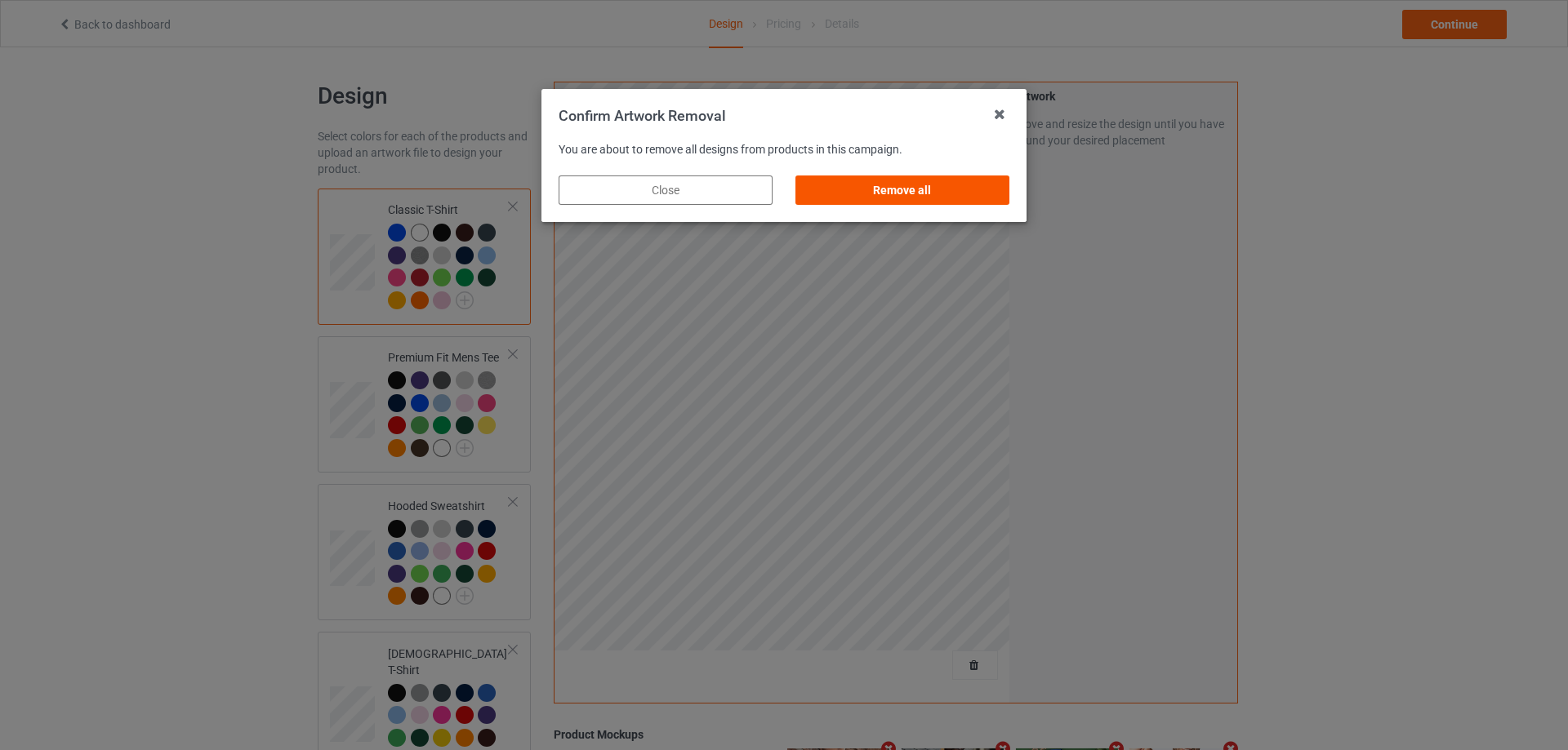
click at [953, 179] on div "Remove all" at bounding box center [902, 190] width 214 height 30
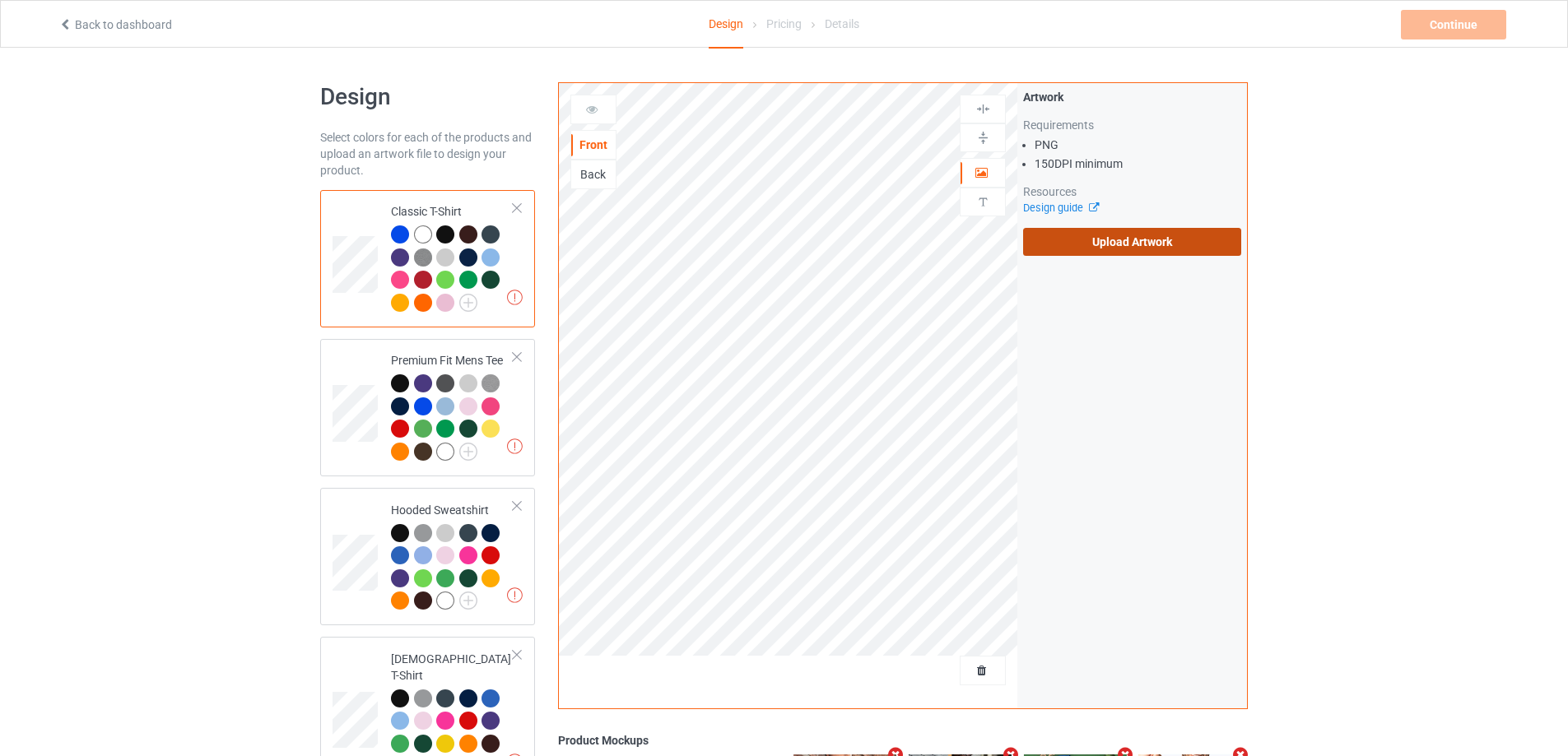
click at [1071, 236] on label "Upload Artwork" at bounding box center [1132, 242] width 218 height 28
click at [0, 0] on input "Upload Artwork" at bounding box center [0, 0] width 0 height 0
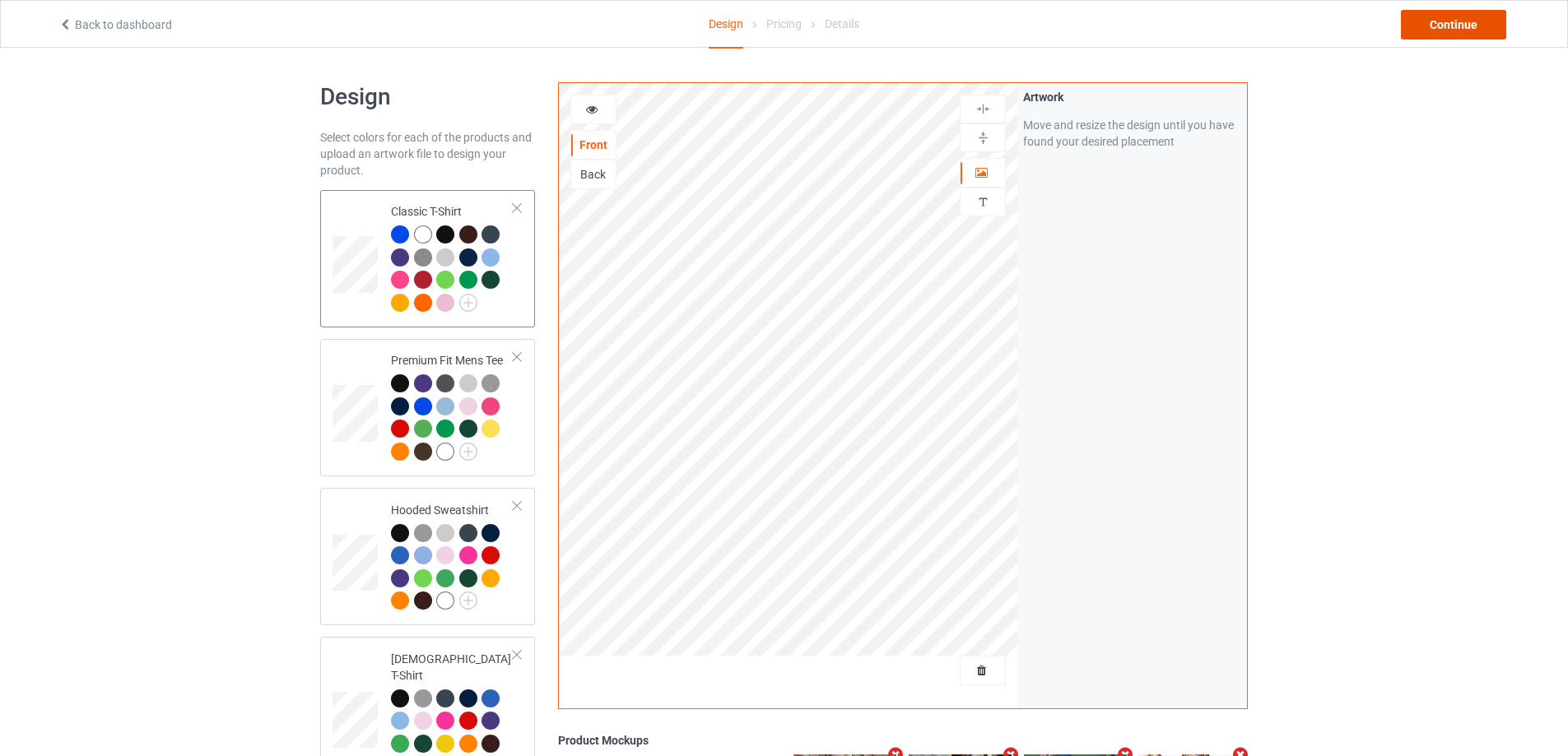
click at [1450, 16] on div "Continue" at bounding box center [1453, 25] width 105 height 30
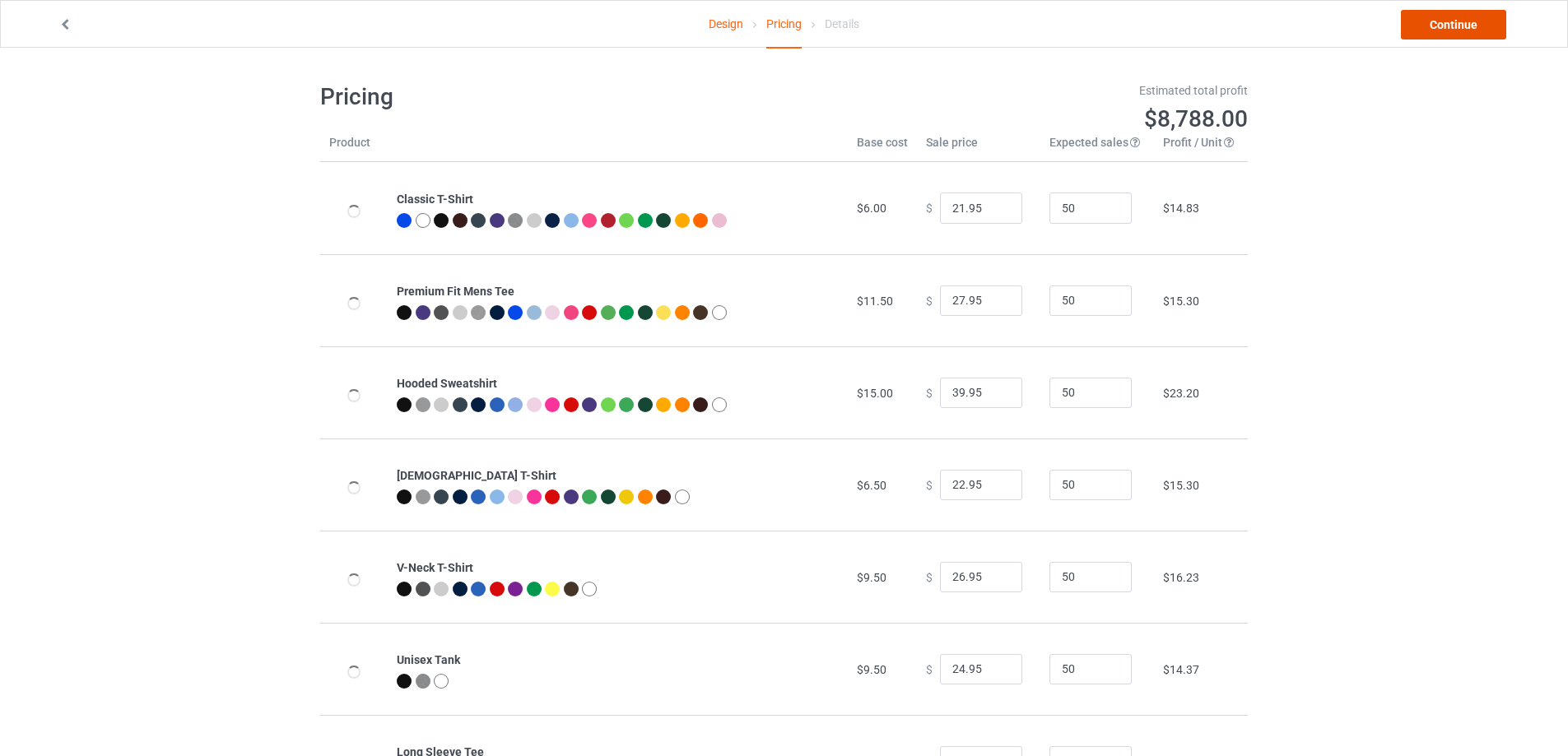
click at [1450, 18] on link "Continue" at bounding box center [1453, 25] width 105 height 30
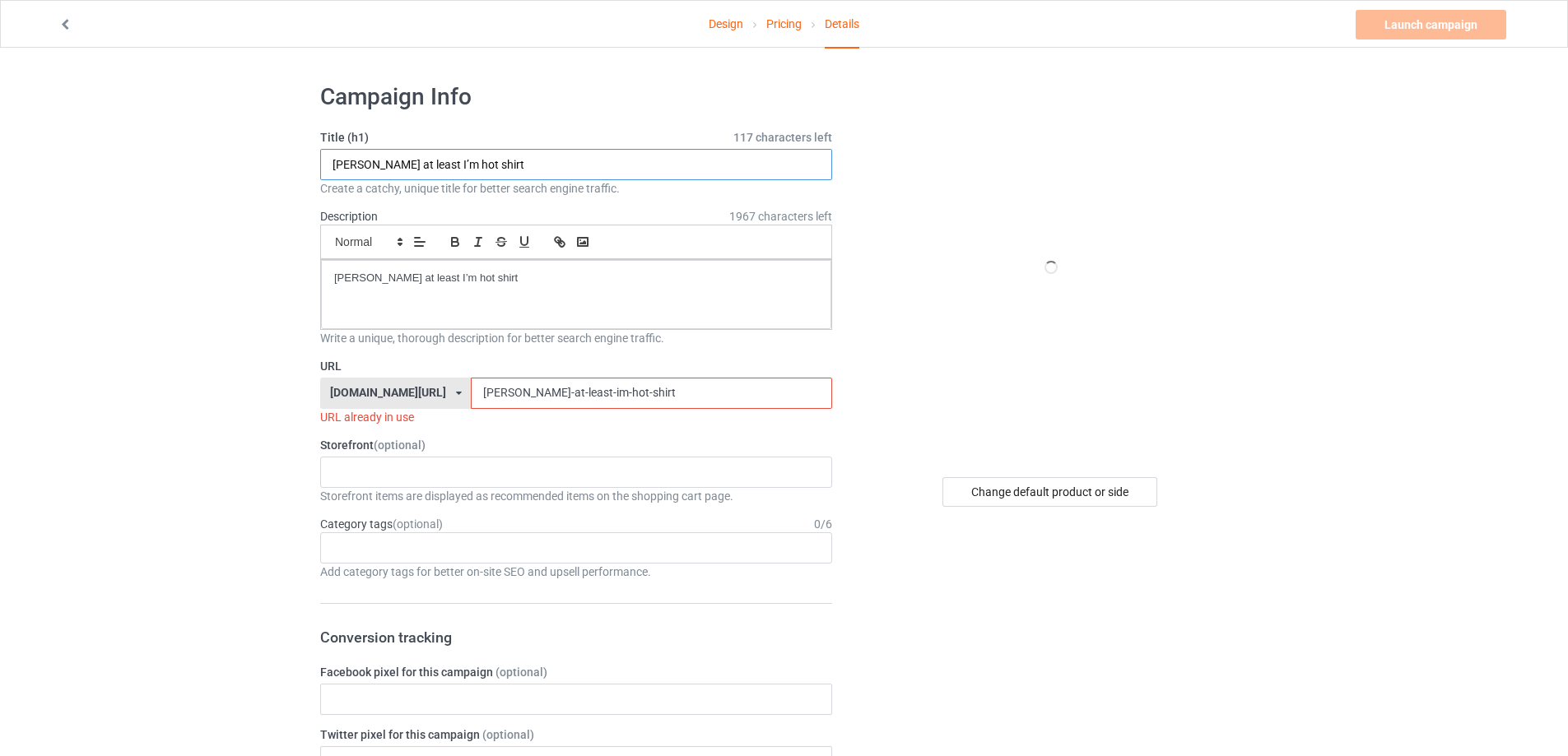
paste input "echale ganas"
drag, startPoint x: 415, startPoint y: 163, endPoint x: 210, endPoint y: 180, distance: 205.7
type input "echale ganas shirt"
drag, startPoint x: 534, startPoint y: 261, endPoint x: 165, endPoint y: 261, distance: 369.0
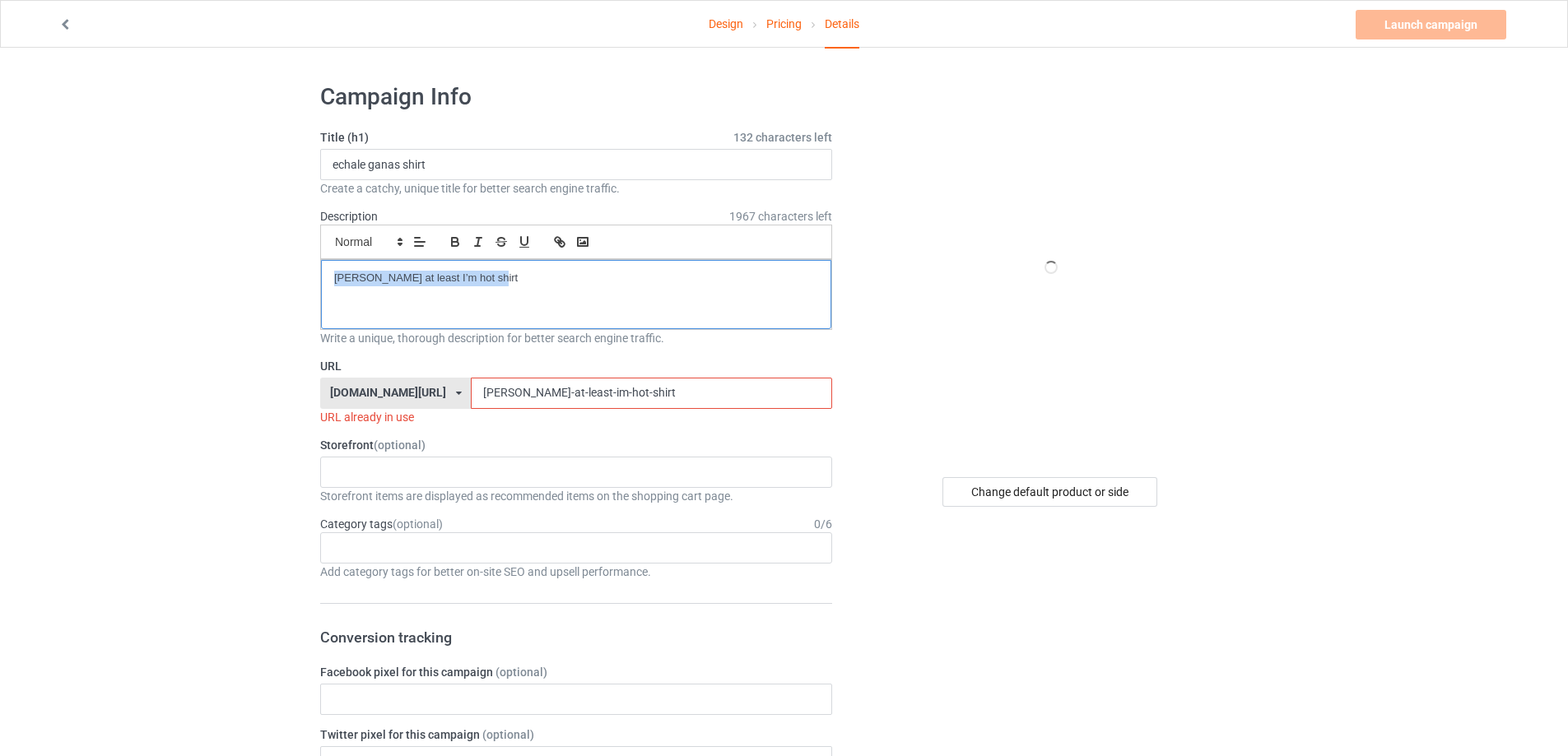
drag, startPoint x: 565, startPoint y: 388, endPoint x: 183, endPoint y: 388, distance: 382.0
paste input "echale ganas"
click at [475, 393] on input "echale ganas shirt" at bounding box center [651, 394] width 361 height 31
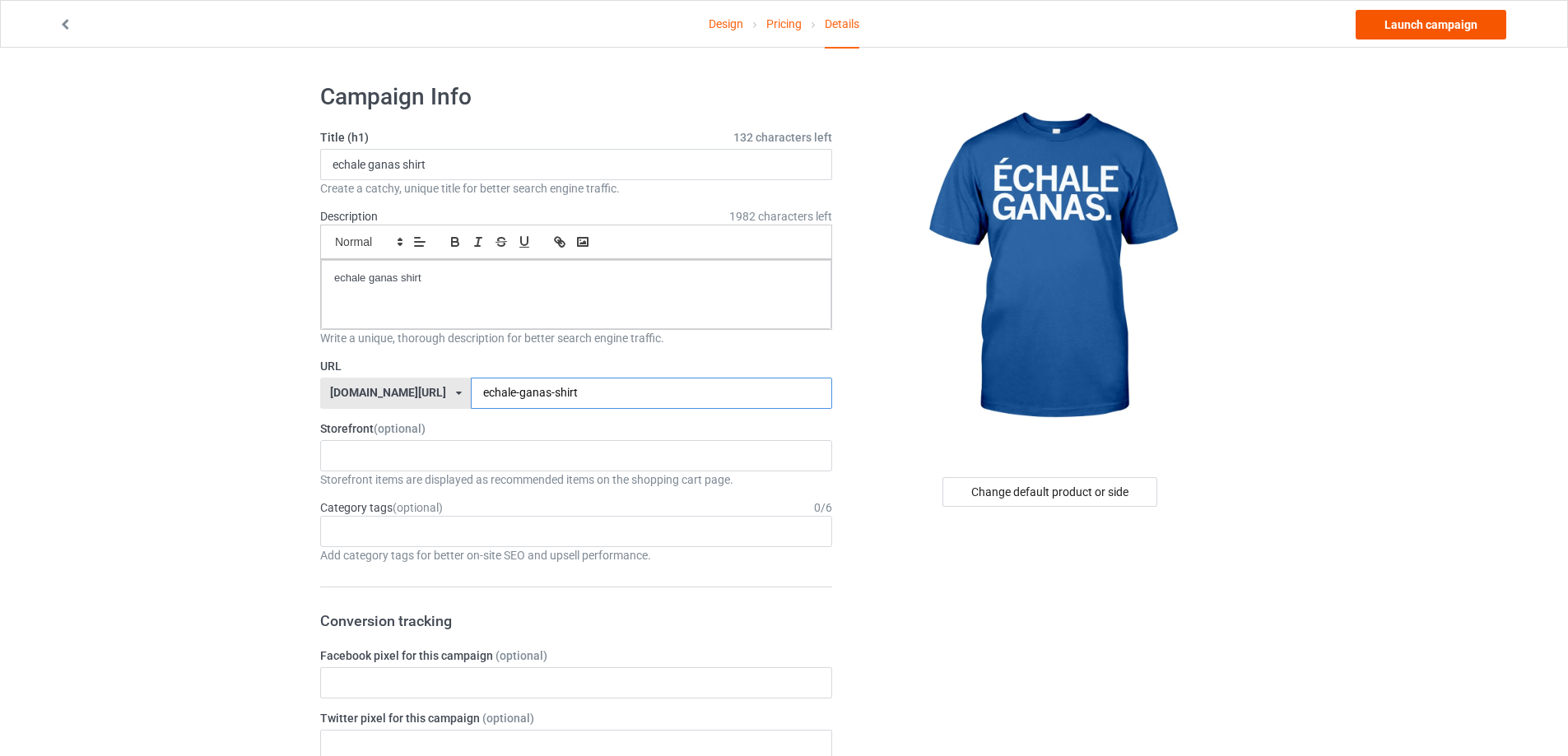
type input "echale-ganas-shirt"
drag, startPoint x: 1445, startPoint y: 17, endPoint x: 1441, endPoint y: 25, distance: 8.9
click at [1443, 19] on link "Launch campaign" at bounding box center [1431, 25] width 151 height 30
